Goal: Obtain resource: Obtain resource

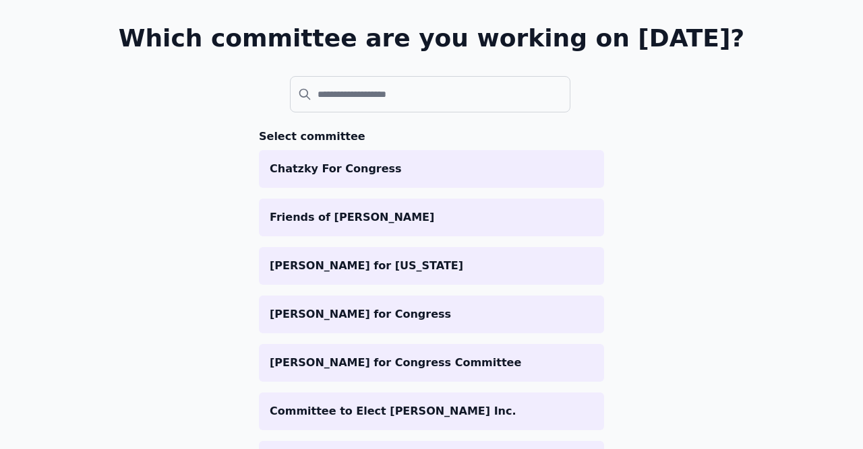
scroll to position [156, 0]
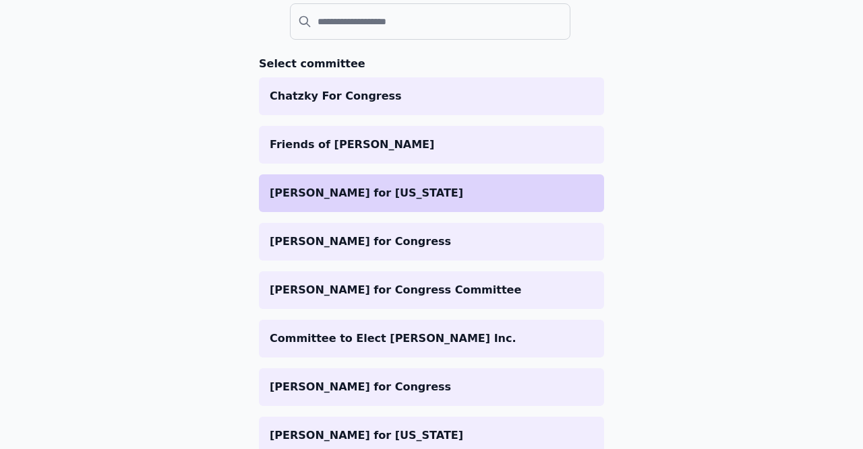
click at [313, 193] on p "[PERSON_NAME] for [US_STATE]" at bounding box center [431, 193] width 323 height 16
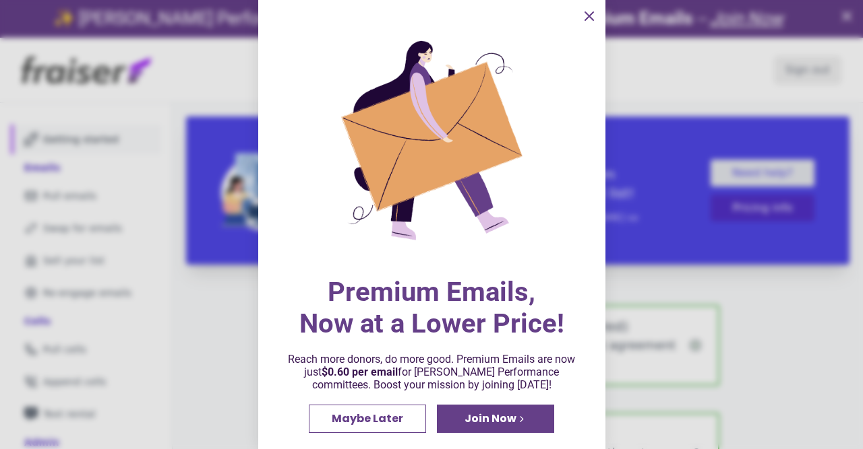
click at [65, 204] on div at bounding box center [431, 224] width 863 height 449
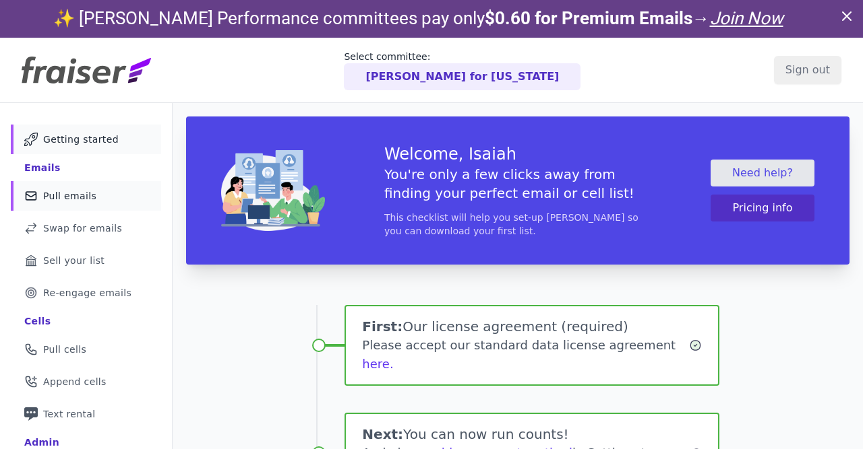
click at [72, 199] on span "Pull emails" at bounding box center [69, 195] width 53 height 13
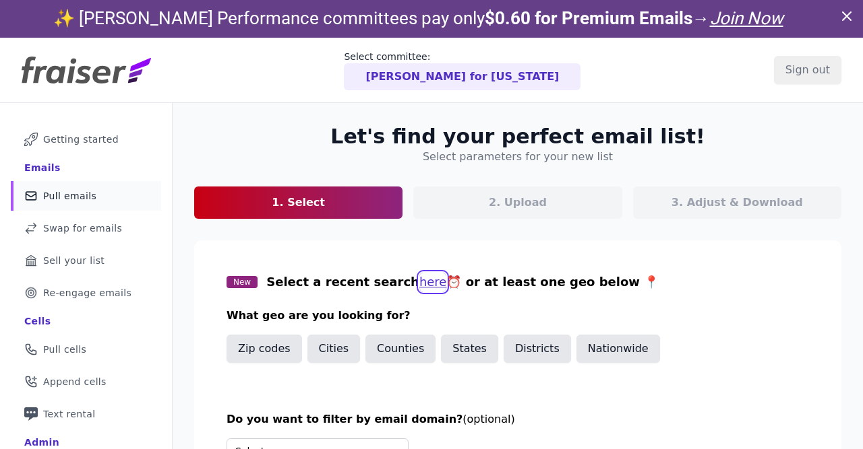
click at [419, 282] on button "here" at bounding box center [433, 282] width 28 height 19
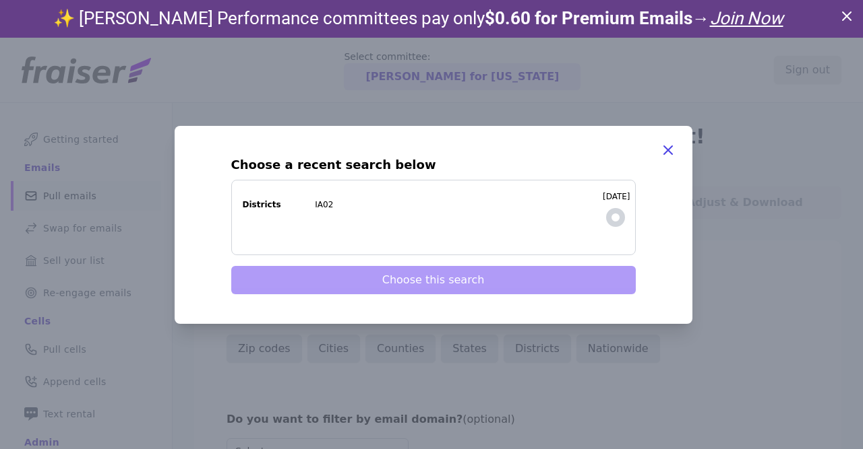
click at [603, 212] on label "9/3/2025 Districts IA02" at bounding box center [433, 217] width 404 height 75
click at [0, 0] on input "9/3/2025 Districts IA02" at bounding box center [0, 0] width 0 height 0
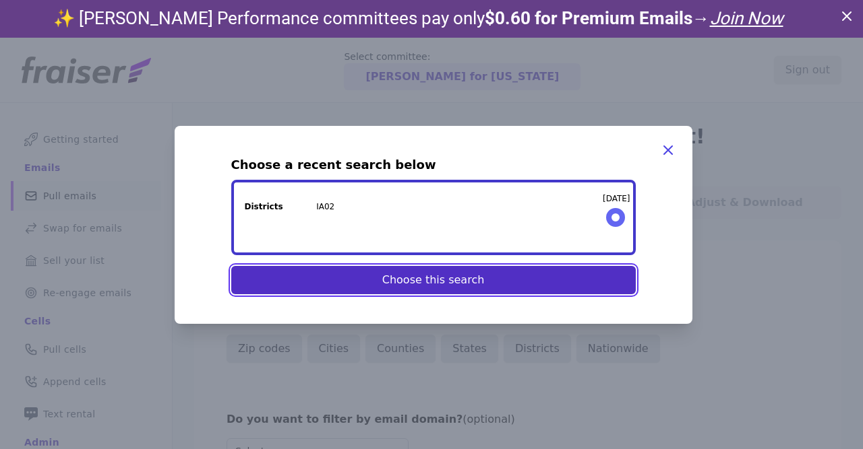
click at [555, 280] on button "Choose this search" at bounding box center [433, 280] width 404 height 28
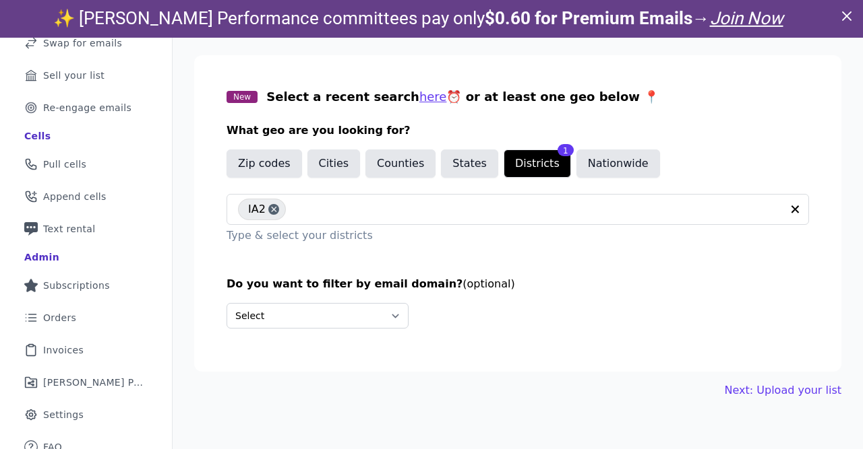
scroll to position [38, 0]
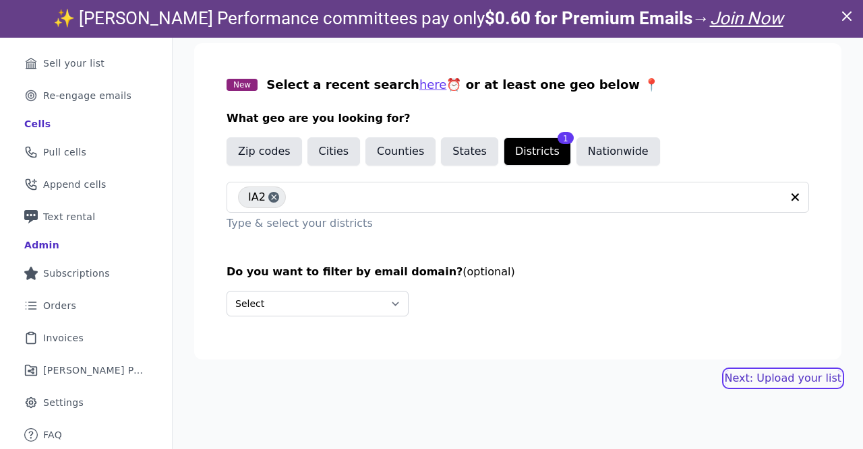
click at [751, 379] on link "Next: Upload your list" at bounding box center [782, 379] width 117 height 16
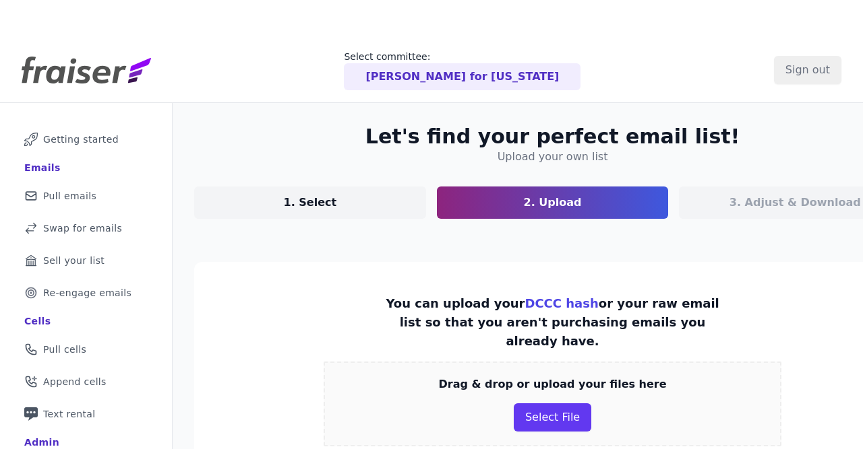
scroll to position [368, 0]
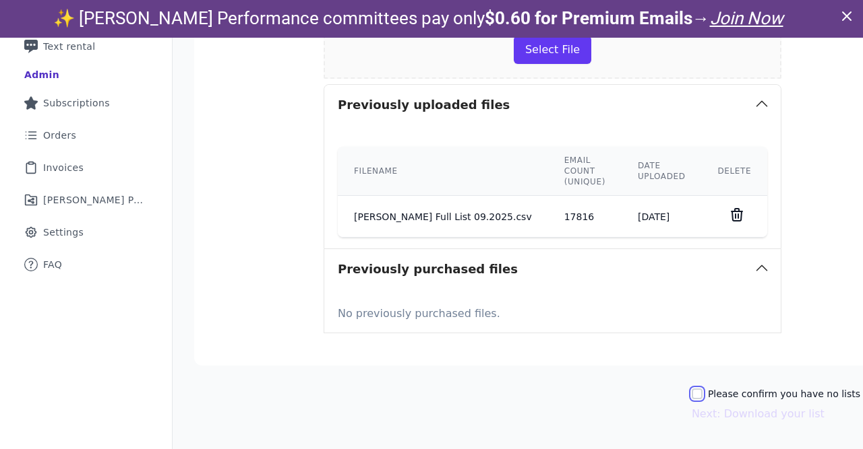
click at [691, 393] on input "Please confirm you have no lists to upload." at bounding box center [696, 394] width 11 height 11
checkbox input "true"
click at [691, 416] on button "Next: Download your list" at bounding box center [757, 414] width 133 height 16
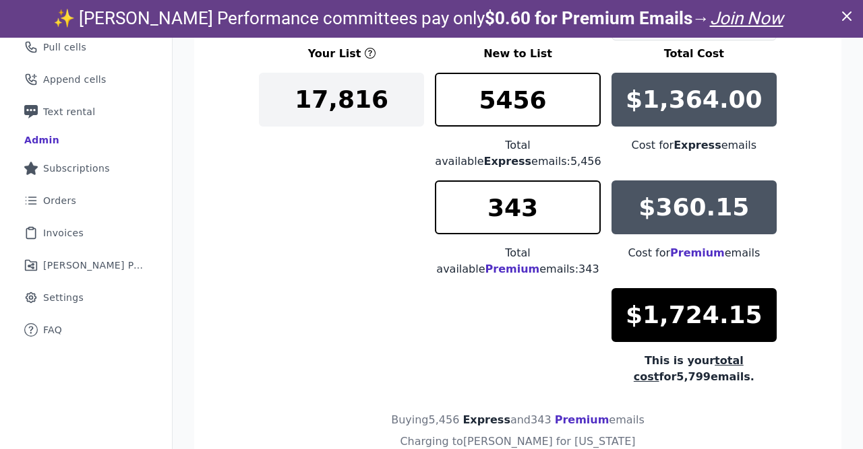
scroll to position [280, 0]
